Goal: Information Seeking & Learning: Compare options

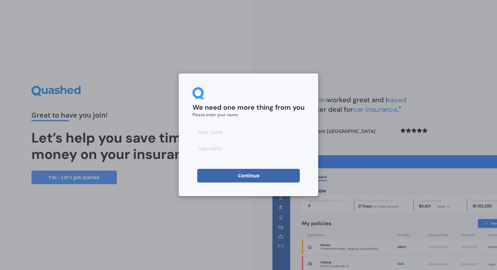
click at [264, 139] on input at bounding box center [249, 132] width 112 height 14
type input "t"
type input "Tiegan"
type input "Blakie"
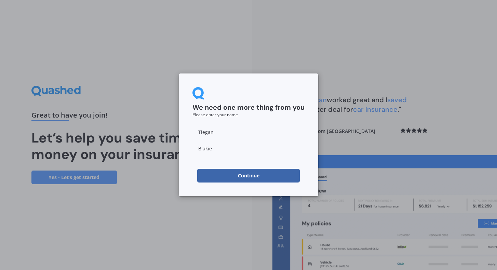
click at [279, 172] on button "Continue" at bounding box center [248, 176] width 103 height 14
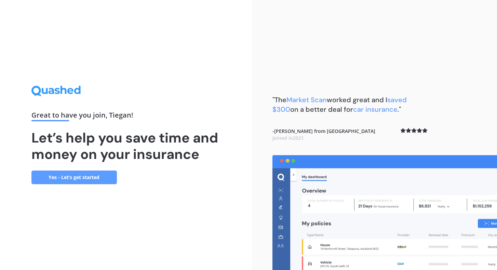
click at [80, 175] on link "Yes - Let’s get started" at bounding box center [74, 178] width 86 height 14
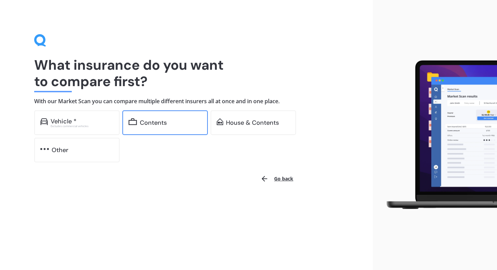
click at [153, 126] on div "Contents" at bounding box center [153, 122] width 27 height 7
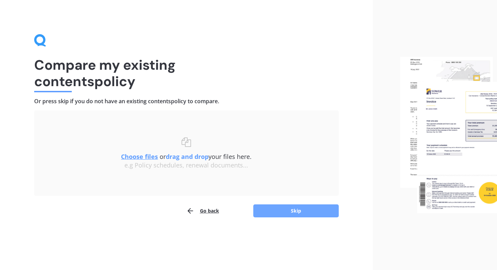
click at [277, 205] on button "Skip" at bounding box center [296, 211] width 86 height 13
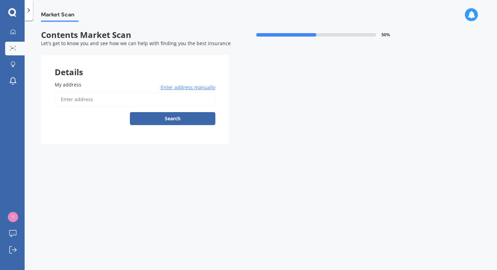
click at [153, 105] on input "My address" at bounding box center [135, 99] width 161 height 14
type input "[STREET_ADDRESS]"
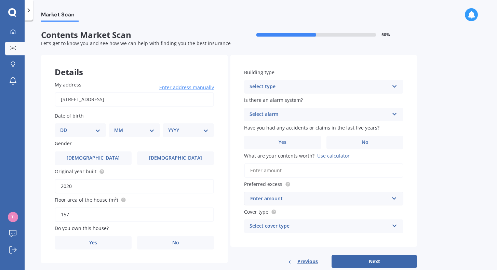
select select "10"
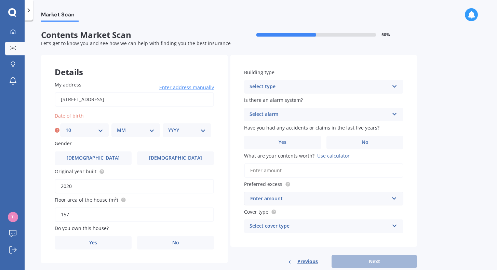
select select "09"
select select "2002"
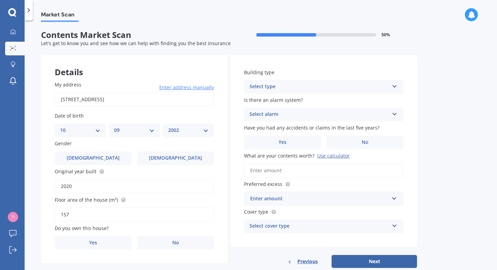
click at [186, 165] on div "My address [STREET_ADDRESS] Enter address manually Search Date of birth DD 01 0…" at bounding box center [134, 165] width 187 height 196
click at [186, 161] on label "[DEMOGRAPHIC_DATA]" at bounding box center [175, 159] width 77 height 14
click at [0, 0] on input "[DEMOGRAPHIC_DATA]" at bounding box center [0, 0] width 0 height 0
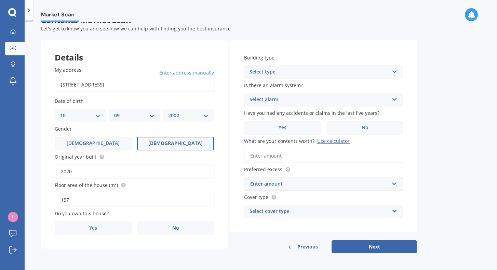
scroll to position [14, 0]
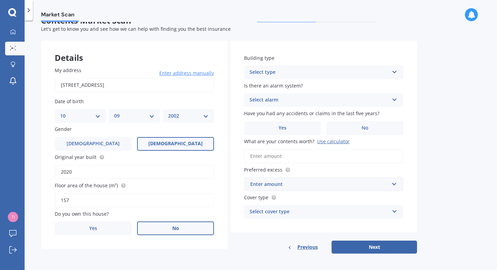
click at [170, 226] on label "No" at bounding box center [175, 229] width 77 height 14
click at [0, 0] on input "No" at bounding box center [0, 0] width 0 height 0
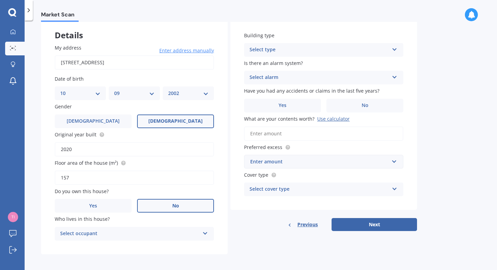
scroll to position [37, 0]
click at [147, 230] on div "Select occupant" at bounding box center [130, 234] width 140 height 8
click at [142, 242] on div "Tenant" at bounding box center [134, 247] width 159 height 12
click at [358, 52] on div "Select type" at bounding box center [320, 50] width 140 height 8
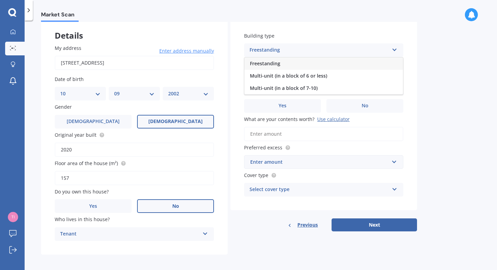
click at [352, 78] on div "Multi-unit (in a block of 6 or less)" at bounding box center [324, 76] width 159 height 12
click at [346, 79] on div "Select alarm" at bounding box center [320, 78] width 140 height 8
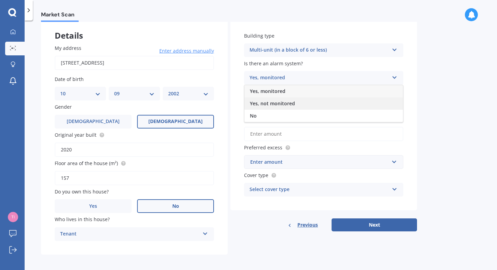
click at [322, 104] on div "Yes, not monitored" at bounding box center [324, 103] width 159 height 12
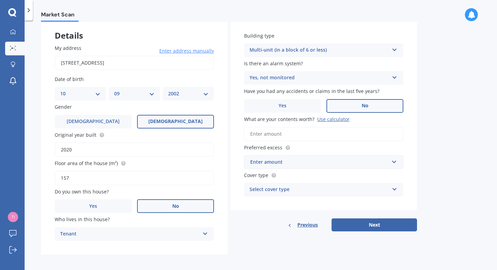
click at [353, 100] on label "No" at bounding box center [365, 106] width 77 height 14
click at [0, 0] on input "No" at bounding box center [0, 0] width 0 height 0
click at [333, 132] on input "What are your contents worth? Use calculator" at bounding box center [323, 134] width 159 height 14
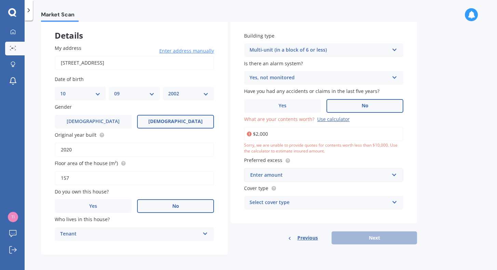
type input "$20,000"
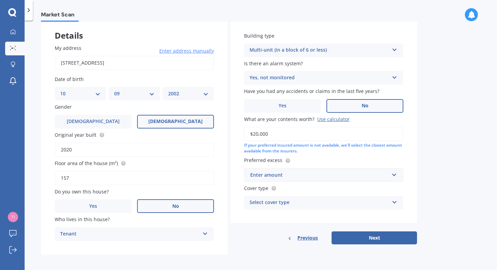
click at [322, 176] on div "Enter amount" at bounding box center [319, 175] width 139 height 8
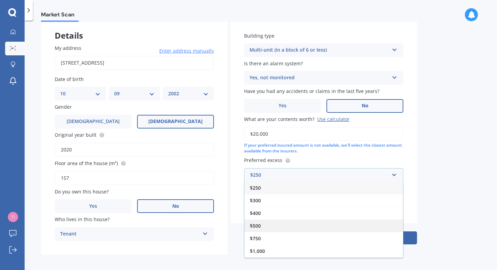
click at [302, 223] on div "$500" at bounding box center [324, 226] width 159 height 13
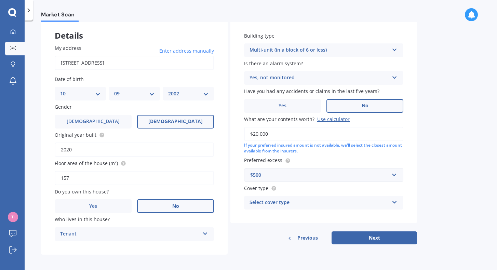
click at [314, 199] on div "Select cover type" at bounding box center [320, 203] width 140 height 8
click at [321, 187] on label "Cover type" at bounding box center [322, 188] width 157 height 7
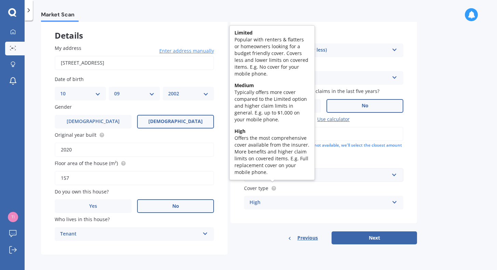
click at [275, 186] on circle at bounding box center [274, 188] width 4 height 4
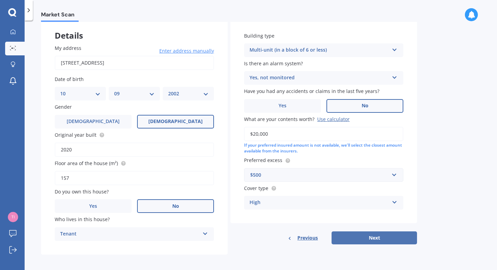
click at [363, 234] on button "Next" at bounding box center [375, 238] width 86 height 13
select select "10"
select select "09"
select select "2002"
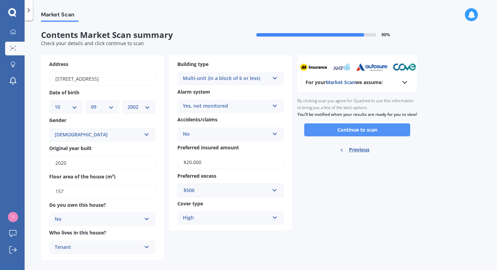
click at [354, 136] on button "Continue to scan" at bounding box center [357, 129] width 106 height 13
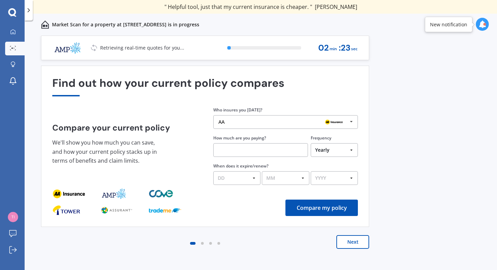
click at [353, 123] on icon at bounding box center [352, 122] width 10 height 13
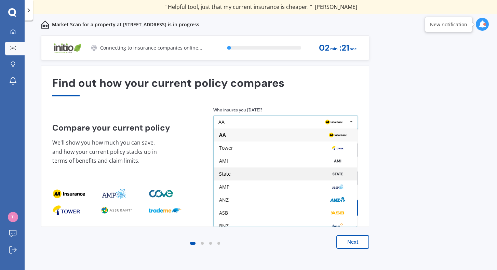
click at [275, 177] on div "State" at bounding box center [285, 173] width 132 height 5
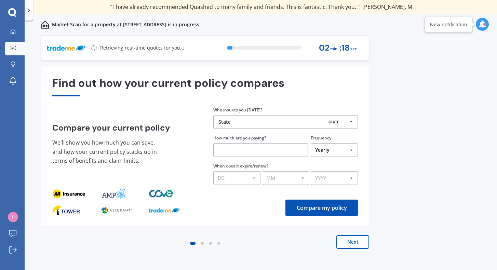
select select "Fortnightly"
click at [273, 154] on input "text" at bounding box center [260, 150] width 95 height 14
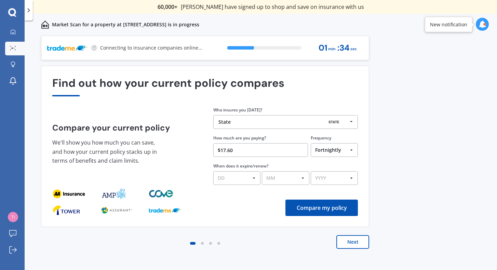
type input "$17.68"
select select "18"
select select "08"
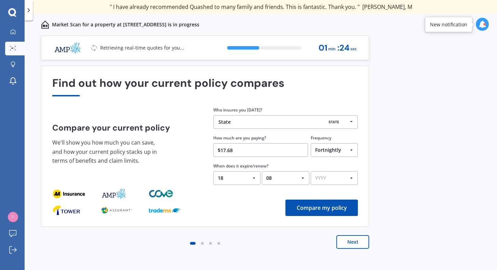
select select "2025"
click at [314, 211] on button "Compare my policy" at bounding box center [322, 208] width 73 height 16
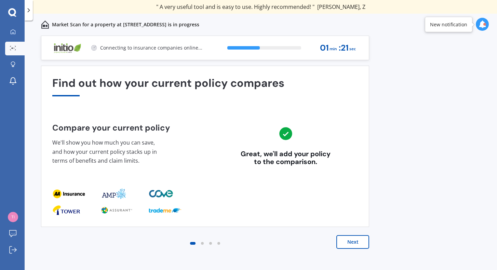
click at [347, 245] on button "Next" at bounding box center [353, 242] width 33 height 14
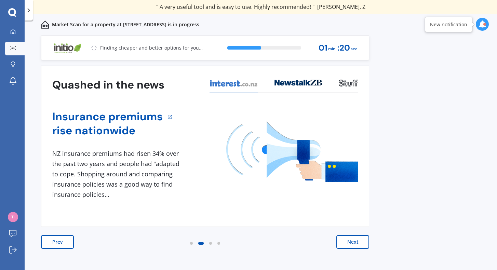
click at [347, 245] on button "Next" at bounding box center [353, 242] width 33 height 14
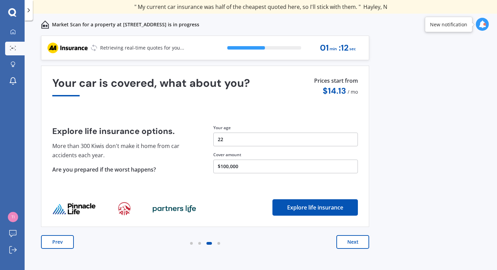
click at [347, 245] on button "Next" at bounding box center [353, 242] width 33 height 14
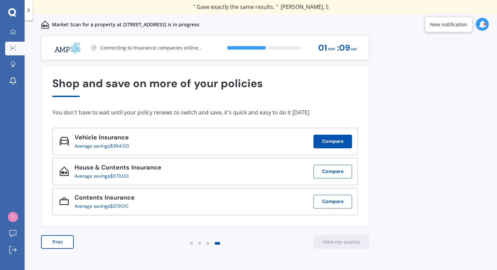
click at [319, 144] on button "Compare" at bounding box center [333, 142] width 39 height 14
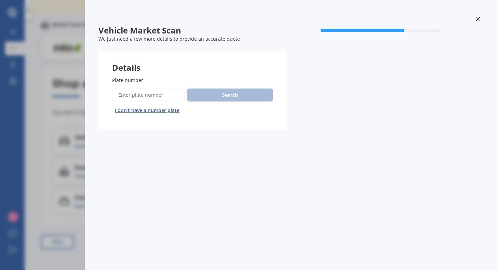
click at [172, 97] on input "Plate number" at bounding box center [148, 95] width 73 height 14
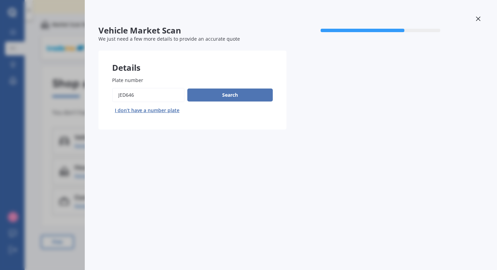
type input "JED646"
click at [217, 94] on button "Search" at bounding box center [230, 95] width 86 height 13
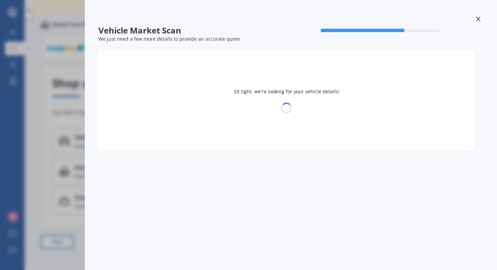
select select "MAZDA"
select select "AXELA"
select select "10"
select select "09"
select select "2002"
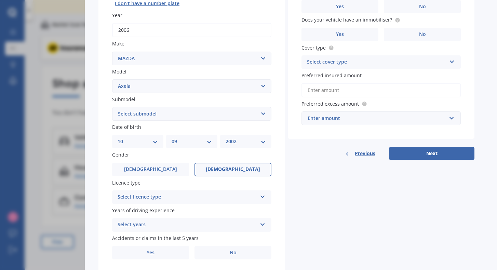
scroll to position [111, 0]
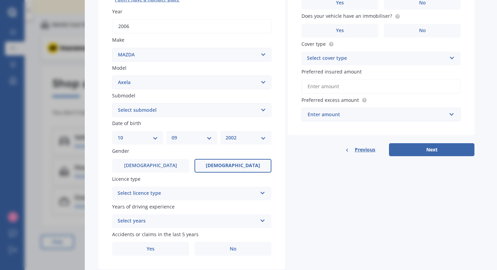
click at [197, 193] on div "Select licence type" at bounding box center [188, 193] width 140 height 8
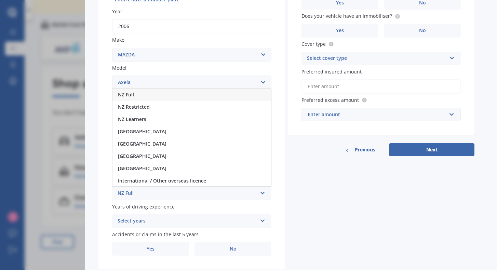
click at [174, 90] on div "NZ Full" at bounding box center [192, 95] width 159 height 12
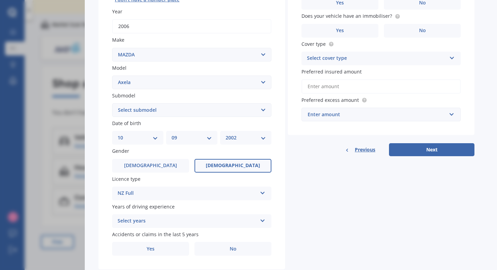
click at [196, 217] on div "Select years" at bounding box center [188, 221] width 140 height 8
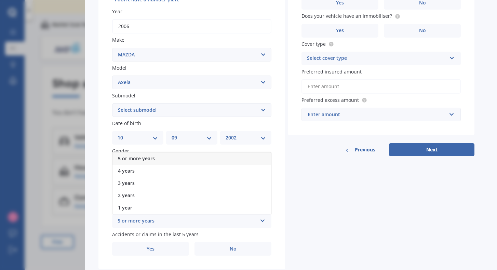
click at [184, 155] on div "5 or more years" at bounding box center [192, 159] width 159 height 12
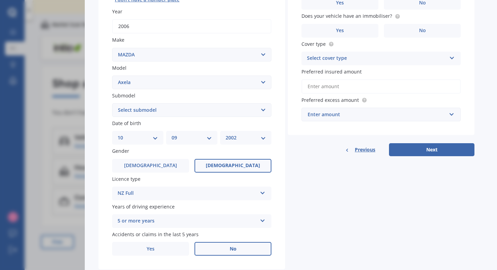
click at [204, 247] on label "No" at bounding box center [233, 249] width 77 height 14
click at [0, 0] on input "No" at bounding box center [0, 0] width 0 height 0
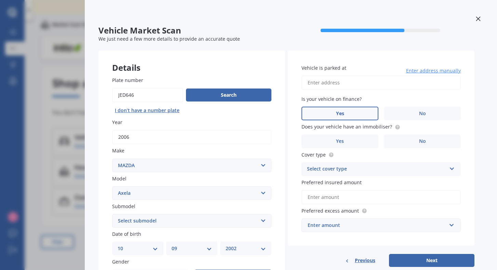
scroll to position [0, 0]
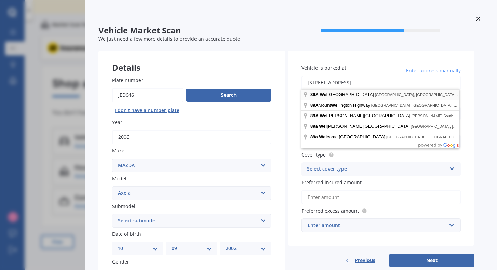
type input "[STREET_ADDRESS]"
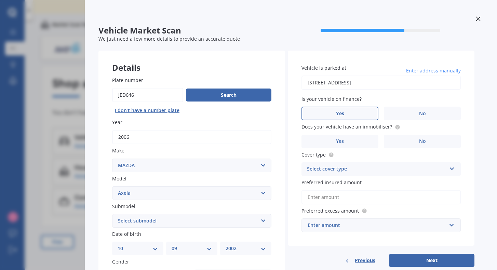
click at [352, 116] on label "Yes" at bounding box center [340, 114] width 77 height 14
click at [0, 0] on input "Yes" at bounding box center [0, 0] width 0 height 0
click at [363, 142] on label "Yes" at bounding box center [340, 142] width 77 height 14
click at [0, 0] on input "Yes" at bounding box center [0, 0] width 0 height 0
click at [373, 173] on div "Select cover type Comprehensive Third Party, Fire & Theft Third Party" at bounding box center [381, 169] width 159 height 14
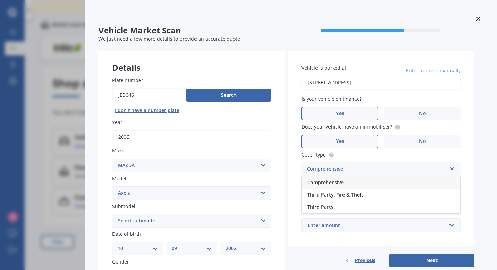
click at [370, 183] on div "Comprehensive" at bounding box center [381, 182] width 159 height 12
click at [372, 198] on input "Preferred insured amount" at bounding box center [381, 197] width 159 height 14
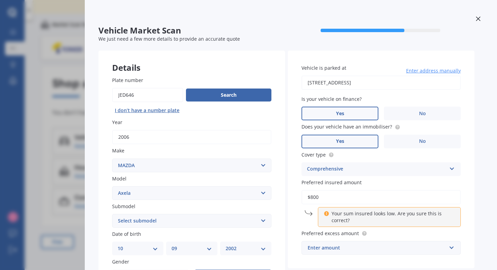
type input "$8,000"
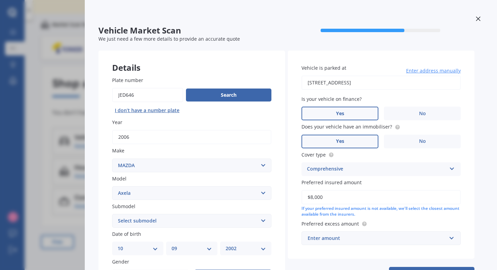
click at [394, 235] on div "Enter amount" at bounding box center [377, 239] width 139 height 8
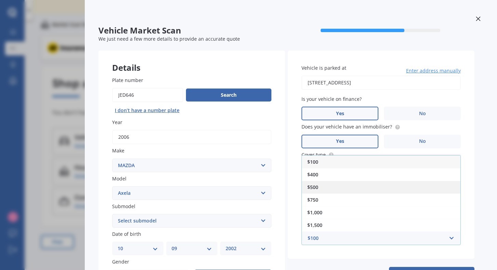
click at [359, 183] on div "$500" at bounding box center [381, 187] width 159 height 13
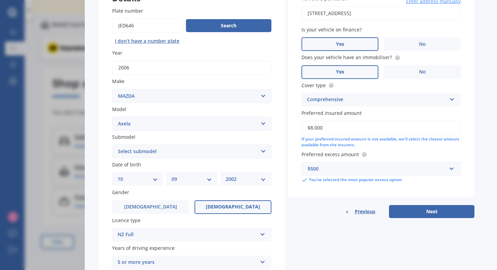
scroll to position [70, 0]
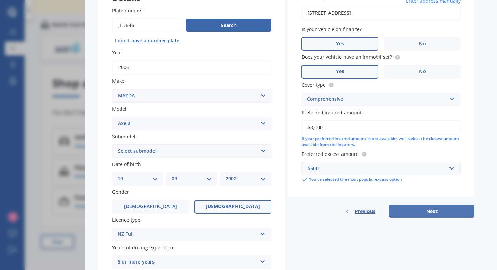
click at [421, 213] on button "Next" at bounding box center [432, 211] width 86 height 13
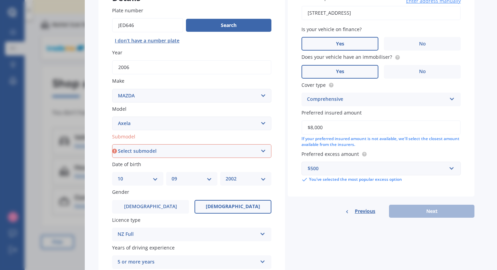
select select "HATCHBACK"
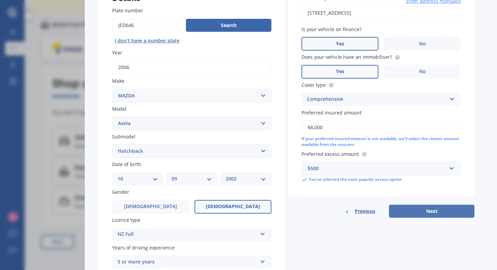
click at [412, 207] on button "Next" at bounding box center [432, 211] width 86 height 13
select select "10"
select select "09"
select select "2002"
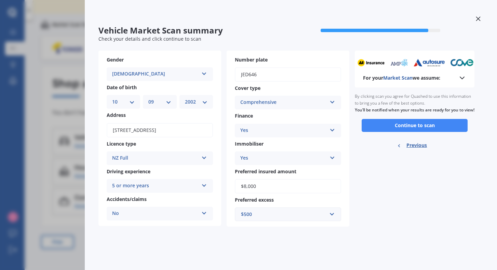
scroll to position [0, 0]
click at [415, 130] on button "Continue to scan" at bounding box center [415, 125] width 106 height 13
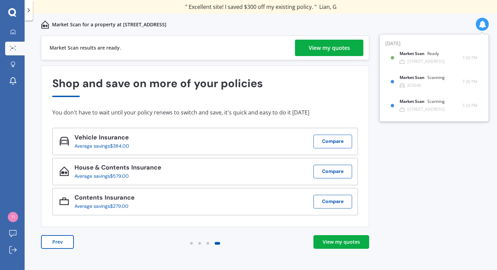
click at [350, 242] on div "View my quotes" at bounding box center [341, 242] width 37 height 7
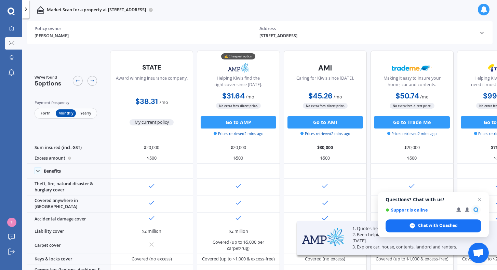
click at [45, 116] on span "Fortn" at bounding box center [46, 113] width 20 height 8
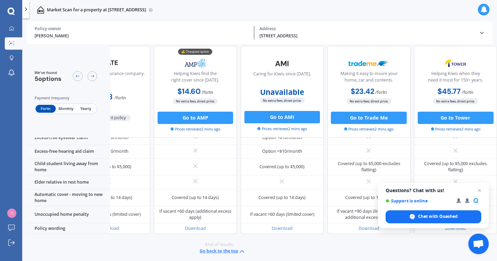
scroll to position [540, 51]
click at [90, 74] on icon at bounding box center [92, 76] width 5 height 5
click at [492, 10] on div "New notification" at bounding box center [504, 11] width 37 height 7
click at [27, 10] on icon at bounding box center [26, 9] width 6 height 6
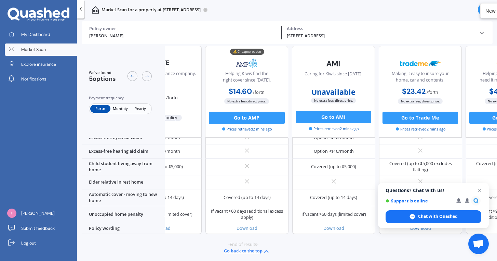
click at [79, 12] on div at bounding box center [81, 9] width 8 height 18
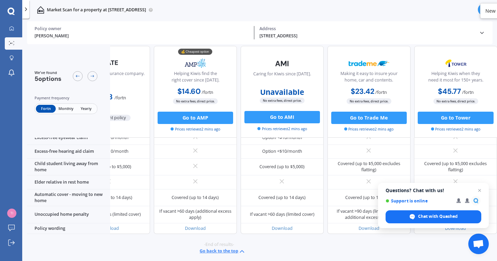
click at [482, 34] on icon at bounding box center [482, 33] width 6 height 6
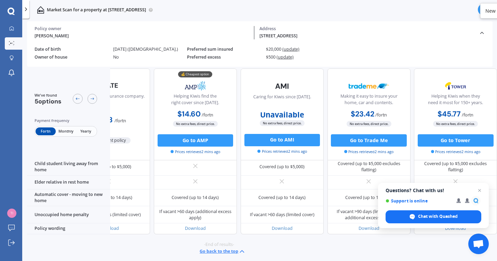
click at [482, 34] on icon at bounding box center [482, 33] width 6 height 6
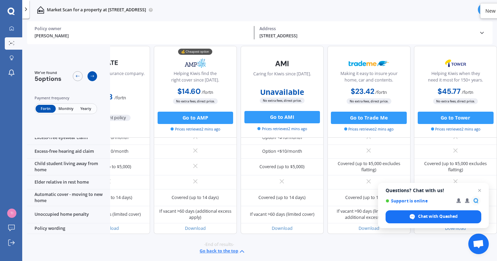
click at [95, 74] on icon at bounding box center [92, 76] width 5 height 5
click at [76, 75] on icon at bounding box center [77, 76] width 5 height 5
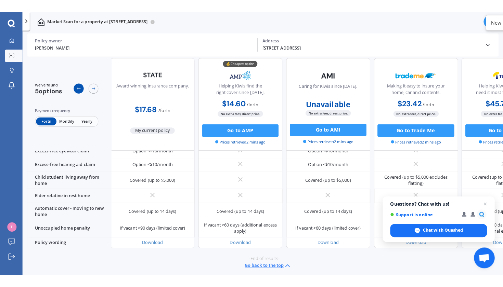
scroll to position [540, 0]
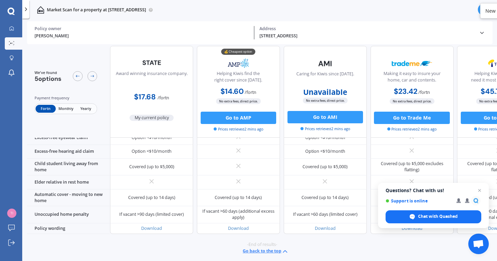
click at [486, 12] on div "New notification" at bounding box center [504, 11] width 37 height 7
click at [477, 8] on div "Market Scan for a property at [STREET_ADDRESS]" at bounding box center [259, 10] width 475 height 20
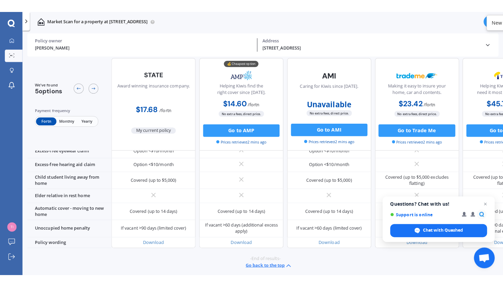
scroll to position [510, 0]
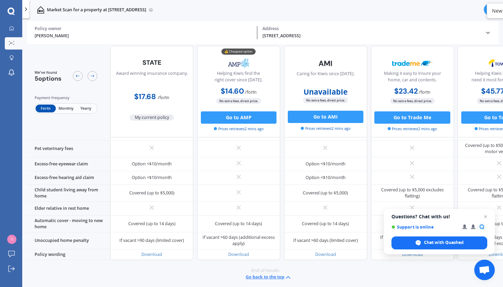
click at [497, 11] on div "New notification" at bounding box center [510, 11] width 37 height 7
click at [278, 270] on button "Go back to the top" at bounding box center [269, 278] width 46 height 8
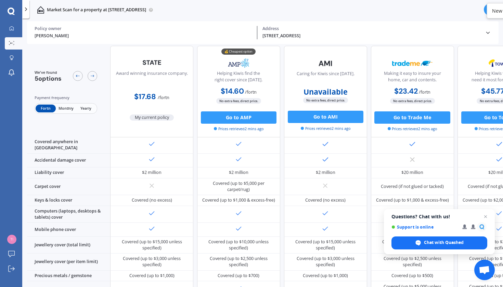
scroll to position [0, 0]
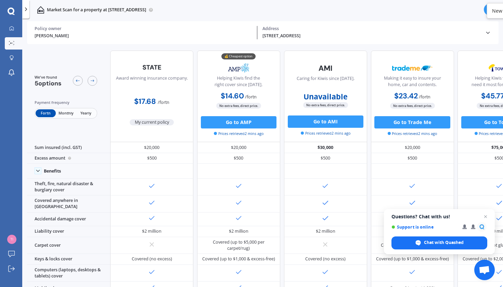
click at [496, 11] on div "New notification" at bounding box center [510, 11] width 37 height 7
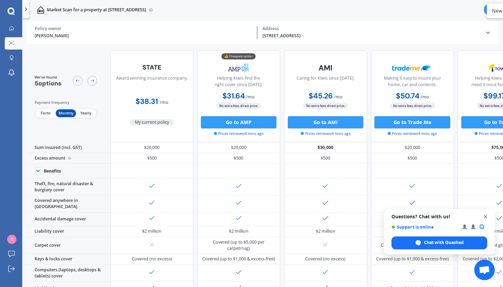
click at [486, 216] on span "Open chat" at bounding box center [485, 217] width 9 height 9
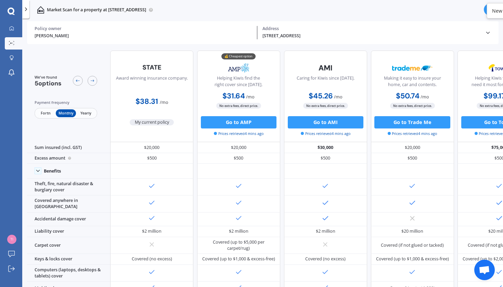
click at [90, 114] on span "Yearly" at bounding box center [86, 113] width 20 height 8
click at [15, 47] on link "Market Scan" at bounding box center [13, 43] width 17 height 12
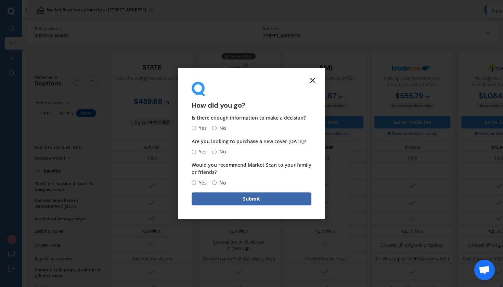
click at [312, 80] on line at bounding box center [313, 80] width 4 height 4
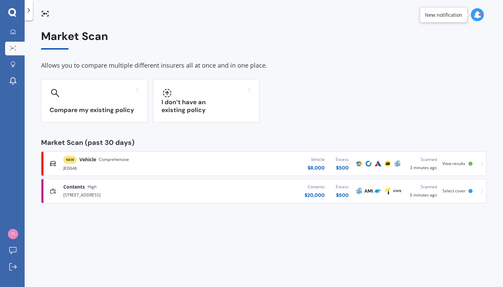
click at [109, 161] on span "Comprehensive" at bounding box center [114, 159] width 30 height 7
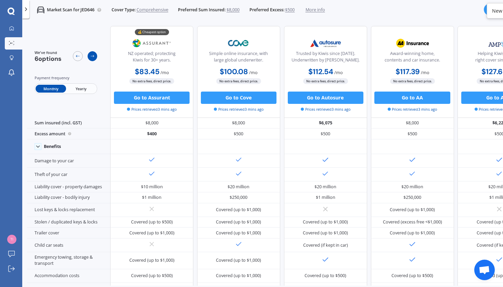
click at [94, 59] on div at bounding box center [93, 56] width 10 height 10
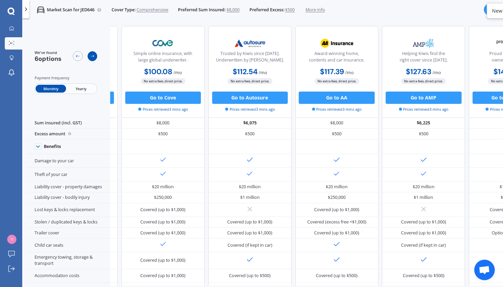
scroll to position [0, 103]
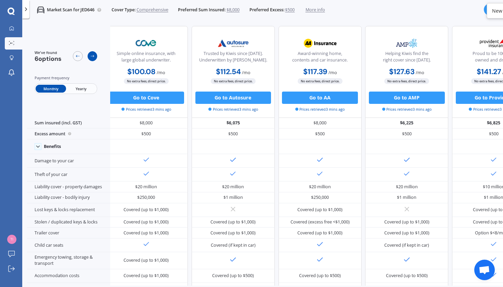
click at [94, 59] on div at bounding box center [93, 56] width 10 height 10
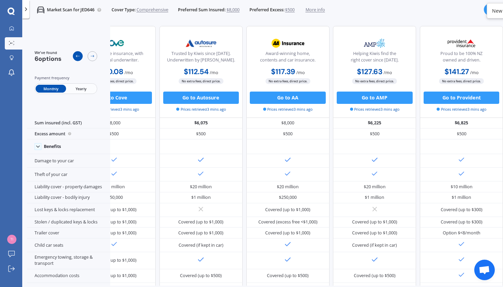
click at [79, 58] on icon at bounding box center [77, 56] width 5 height 5
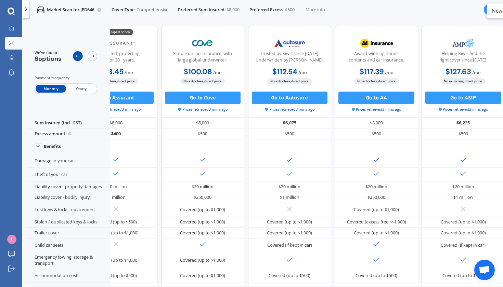
scroll to position [0, 39]
click at [79, 58] on icon at bounding box center [77, 56] width 5 height 5
